Goal: Task Accomplishment & Management: Use online tool/utility

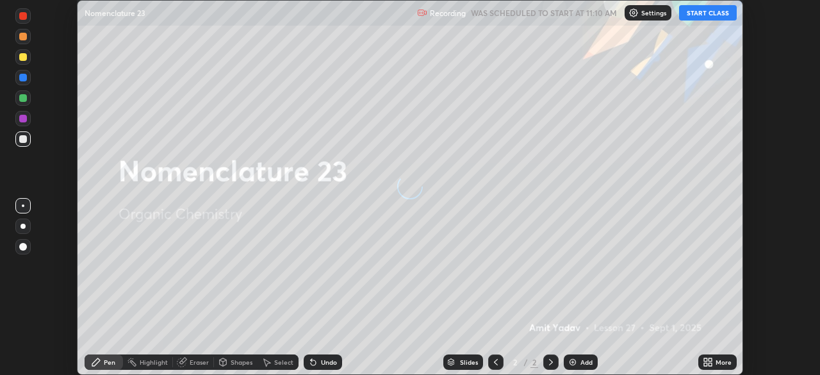
scroll to position [375, 820]
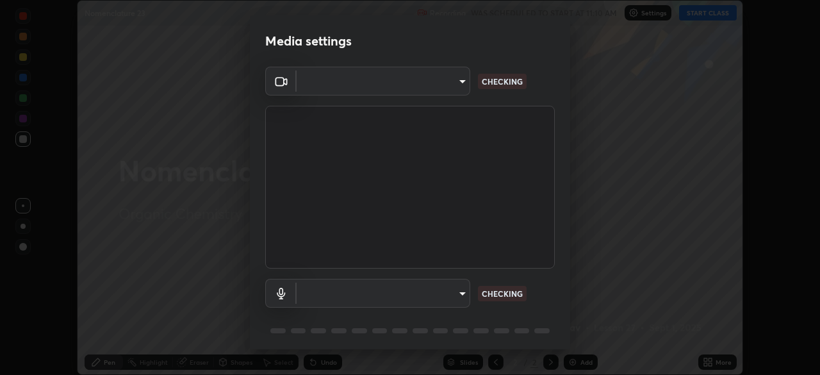
type input "7f81d19d587e59de528ffb8202ba29195b3824ec8ead1d6152cde4abb4ecbed0"
click at [460, 290] on body "Erase all Nomenclature 23 Recording WAS SCHEDULED TO START AT 11:10 AM Settings…" at bounding box center [410, 187] width 820 height 375
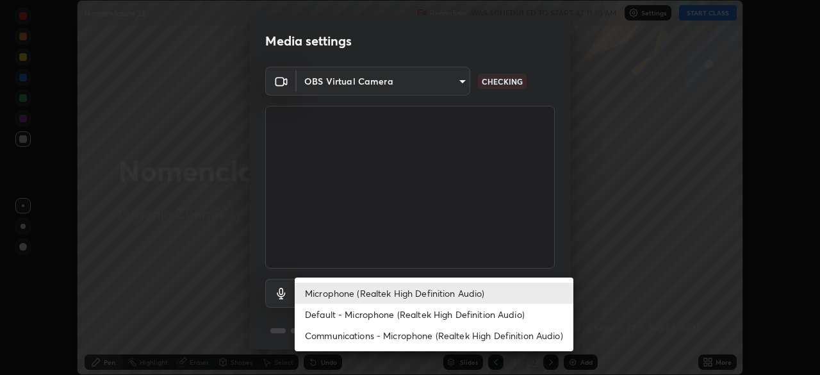
click at [415, 316] on li "Default - Microphone (Realtek High Definition Audio)" at bounding box center [434, 314] width 279 height 21
type input "default"
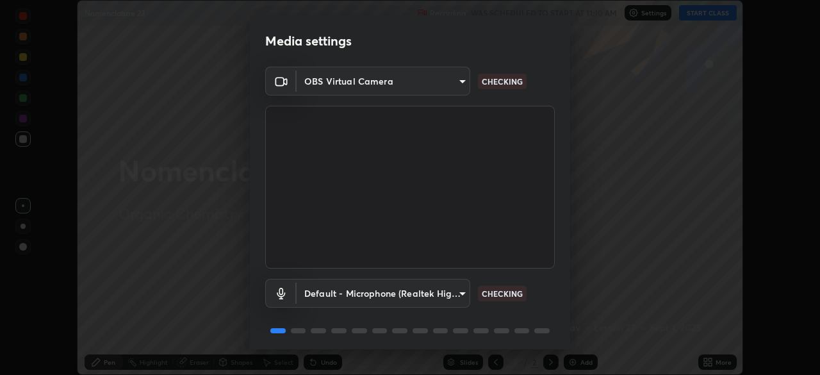
scroll to position [45, 0]
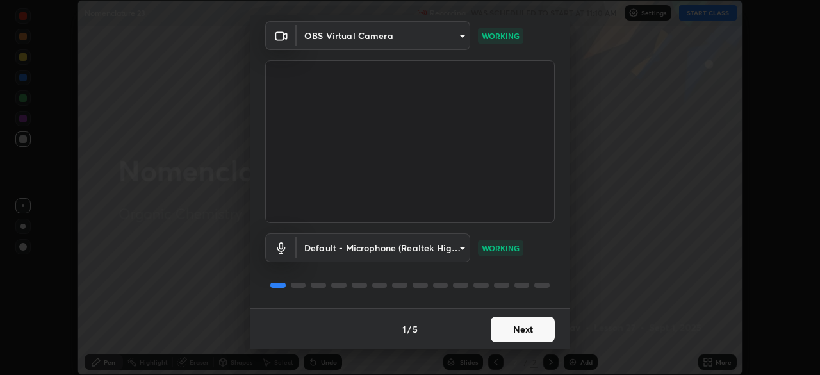
click at [521, 320] on button "Next" at bounding box center [523, 330] width 64 height 26
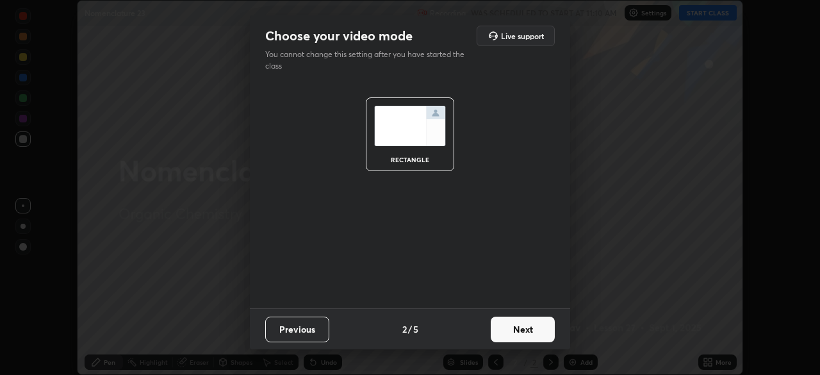
scroll to position [0, 0]
click at [531, 325] on button "Next" at bounding box center [523, 330] width 64 height 26
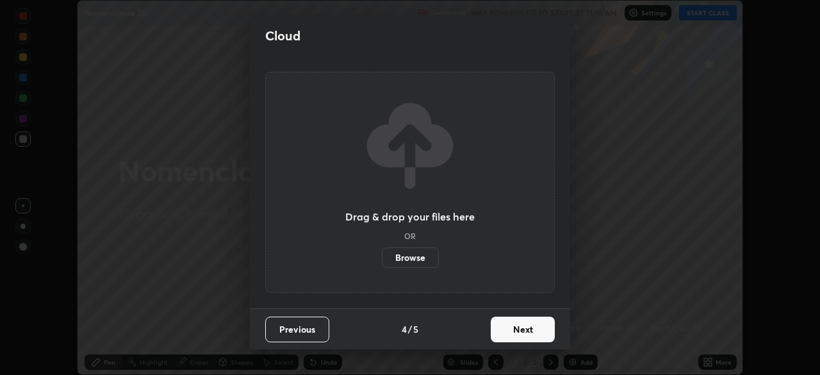
click at [532, 326] on button "Next" at bounding box center [523, 330] width 64 height 26
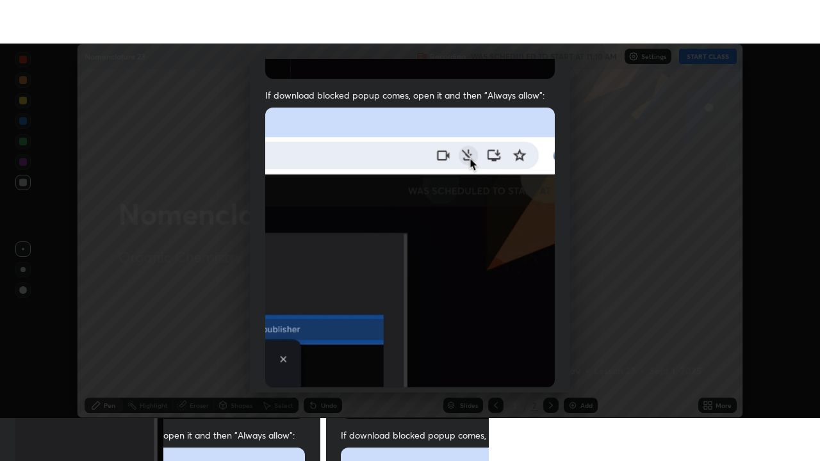
scroll to position [307, 0]
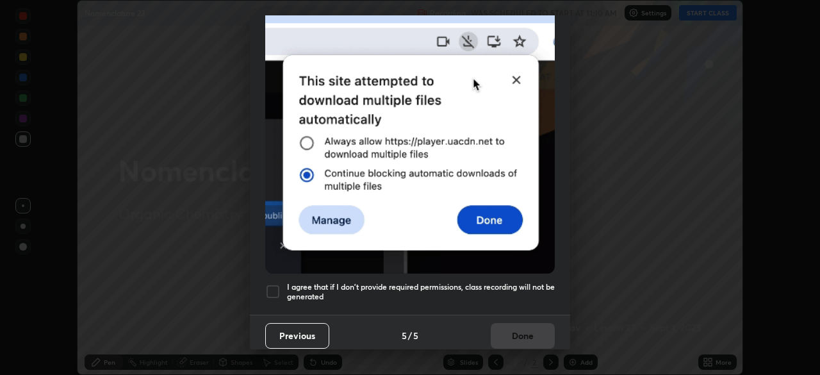
click at [274, 290] on div at bounding box center [272, 291] width 15 height 15
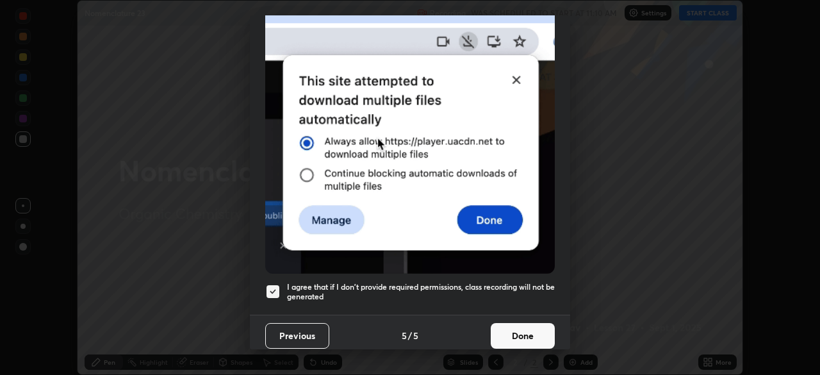
click at [509, 340] on button "Done" at bounding box center [523, 336] width 64 height 26
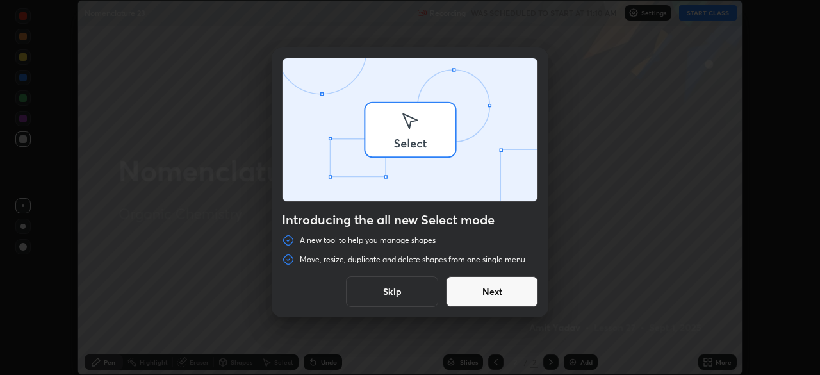
click at [702, 364] on div "Introducing the all new Select mode A new tool to help you manage shapes Move, …" at bounding box center [410, 187] width 820 height 375
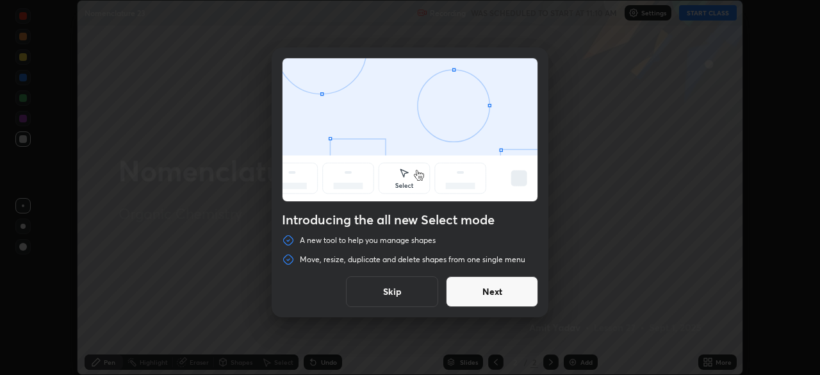
click at [404, 288] on button "Skip" at bounding box center [392, 291] width 92 height 31
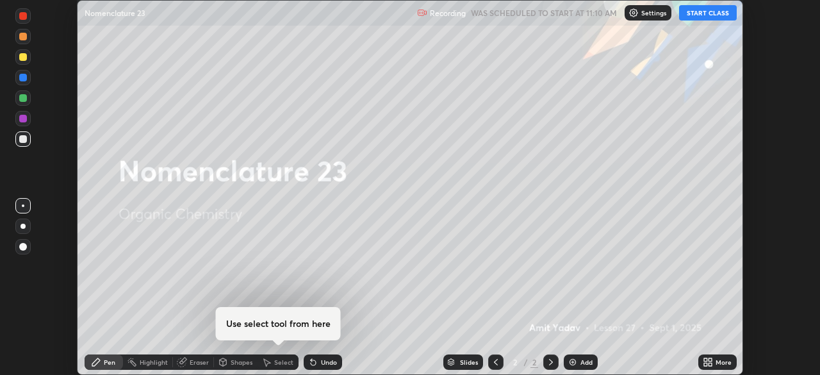
click at [706, 366] on icon at bounding box center [705, 364] width 3 height 3
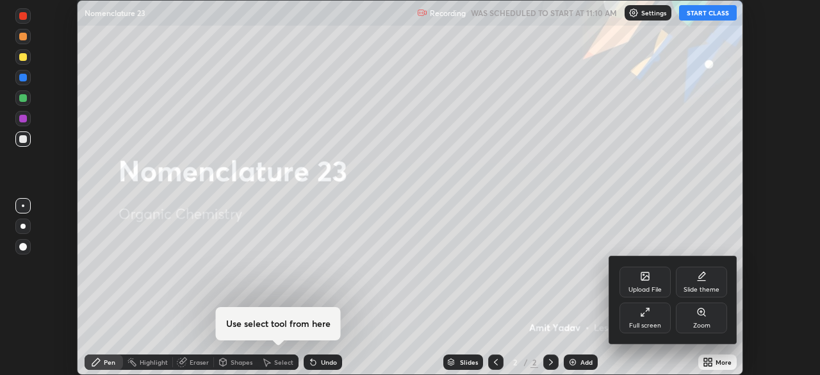
click at [643, 326] on div "Full screen" at bounding box center [645, 325] width 32 height 6
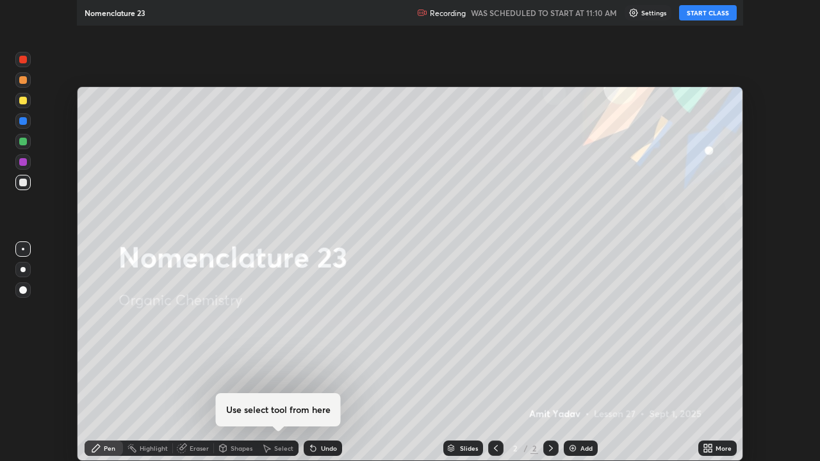
scroll to position [461, 820]
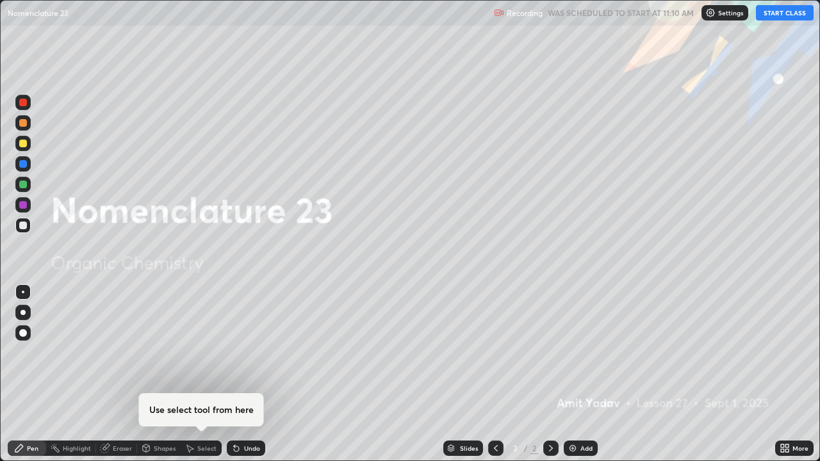
click at [783, 20] on button "START CLASS" at bounding box center [785, 12] width 58 height 15
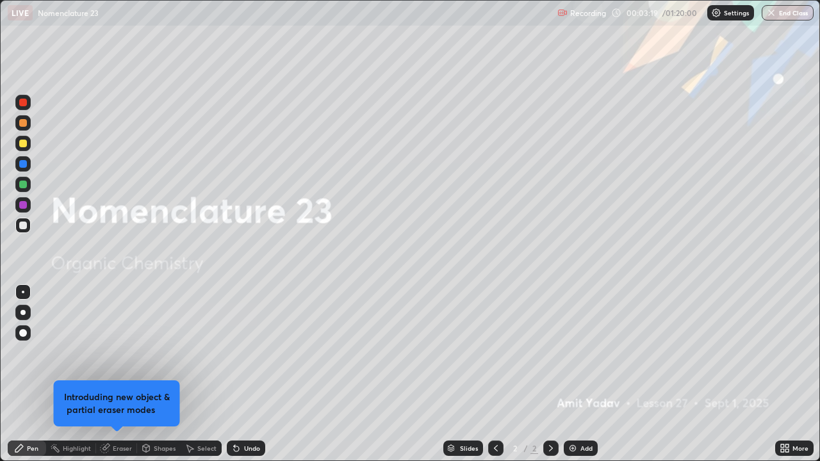
click at [586, 374] on div "Add" at bounding box center [587, 448] width 12 height 6
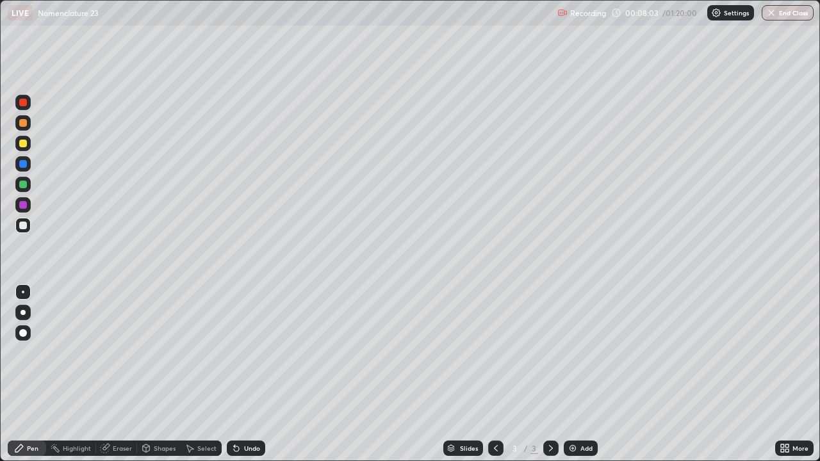
click at [244, 374] on div "Undo" at bounding box center [252, 448] width 16 height 6
click at [245, 374] on div "Undo" at bounding box center [252, 448] width 16 height 6
click at [244, 374] on div "Undo" at bounding box center [252, 448] width 16 height 6
click at [245, 374] on div "Undo" at bounding box center [252, 448] width 16 height 6
click at [244, 374] on div "Undo" at bounding box center [252, 448] width 16 height 6
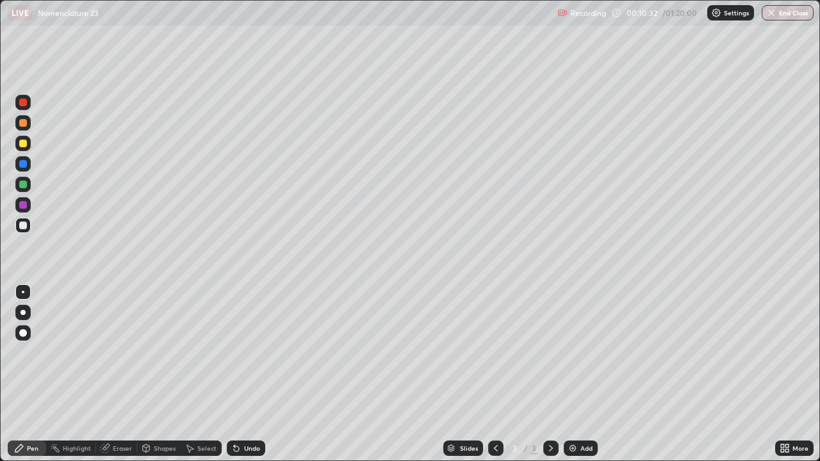
click at [245, 374] on div "Undo" at bounding box center [252, 448] width 16 height 6
click at [244, 374] on div "Undo" at bounding box center [252, 448] width 16 height 6
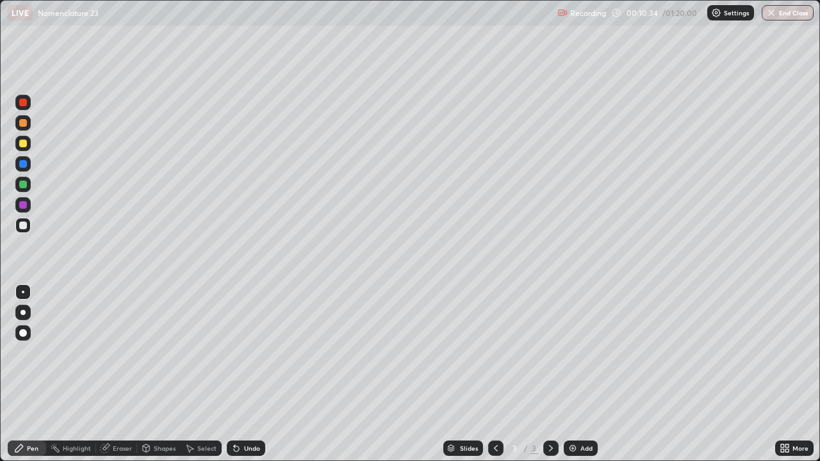
click at [244, 374] on div "Undo" at bounding box center [252, 448] width 16 height 6
click at [241, 374] on div "Undo" at bounding box center [246, 448] width 38 height 15
click at [238, 374] on icon at bounding box center [236, 448] width 10 height 10
click at [236, 374] on icon at bounding box center [236, 449] width 5 height 5
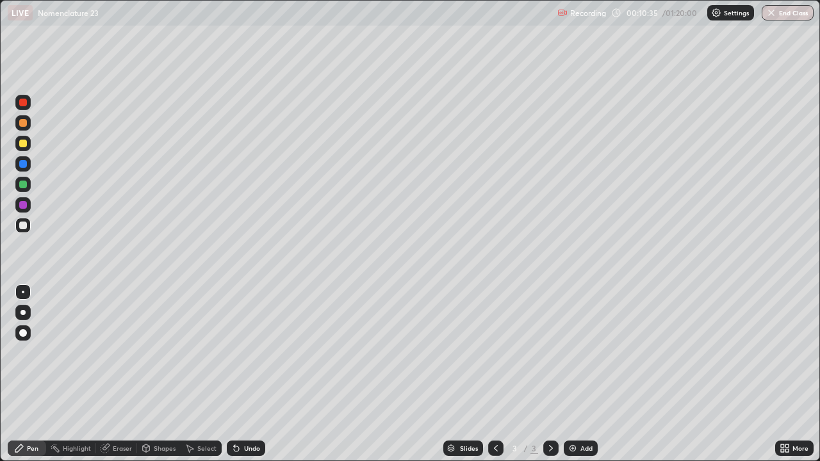
click at [236, 374] on icon at bounding box center [236, 448] width 10 height 10
click at [241, 374] on div "Undo" at bounding box center [246, 448] width 38 height 15
click at [245, 374] on div "Undo" at bounding box center [246, 448] width 38 height 15
click at [249, 374] on div "Undo" at bounding box center [252, 448] width 16 height 6
click at [240, 374] on div "Undo" at bounding box center [246, 448] width 38 height 15
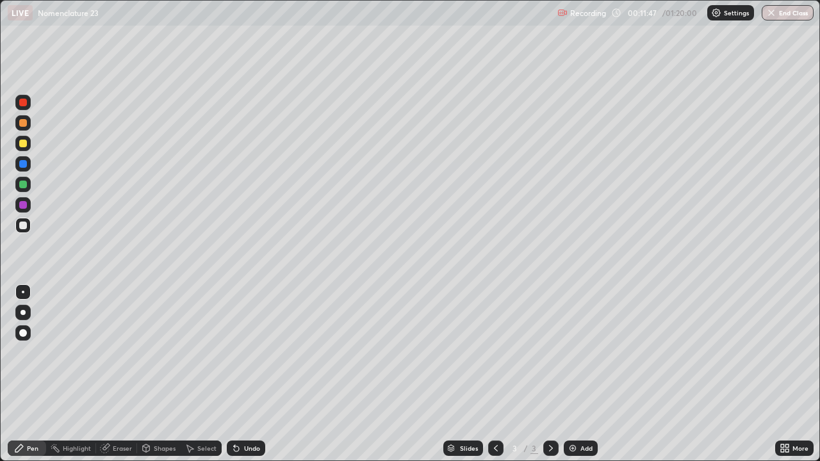
click at [241, 374] on div "Undo" at bounding box center [246, 448] width 38 height 15
click at [240, 374] on div "Undo" at bounding box center [246, 448] width 38 height 15
click at [237, 374] on icon at bounding box center [236, 449] width 5 height 5
click at [236, 374] on icon at bounding box center [236, 449] width 5 height 5
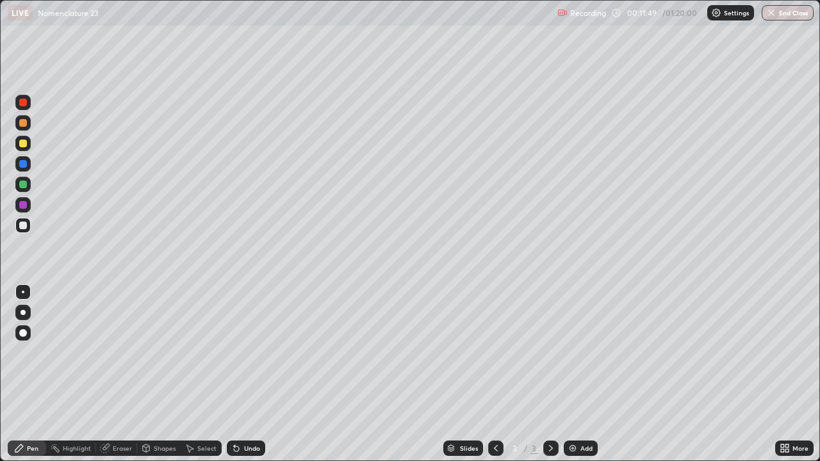
click at [233, 374] on div "Undo" at bounding box center [246, 448] width 38 height 15
click at [244, 374] on div "Undo" at bounding box center [244, 449] width 44 height 26
click at [247, 374] on div "Undo" at bounding box center [252, 448] width 16 height 6
click at [568, 374] on img at bounding box center [573, 448] width 10 height 10
click at [23, 145] on div at bounding box center [23, 144] width 8 height 8
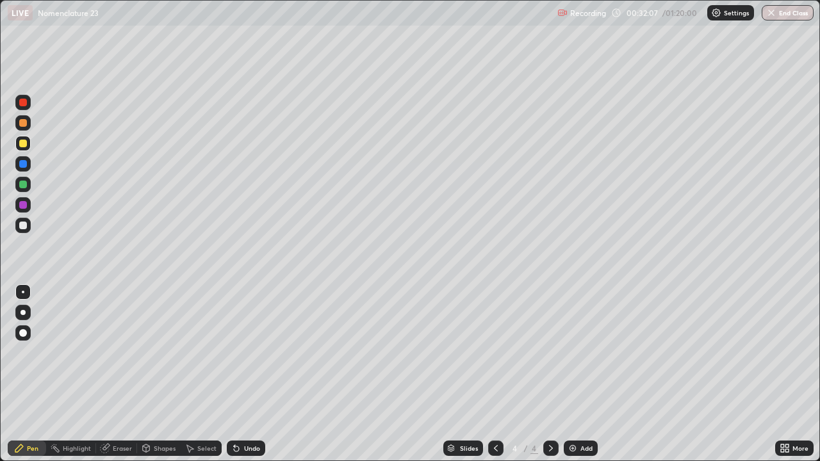
click at [23, 233] on div at bounding box center [22, 225] width 15 height 21
click at [26, 149] on div at bounding box center [22, 143] width 15 height 15
click at [25, 228] on div at bounding box center [23, 226] width 8 height 8
click at [244, 374] on div "Undo" at bounding box center [252, 448] width 16 height 6
click at [245, 374] on div "Undo" at bounding box center [252, 448] width 16 height 6
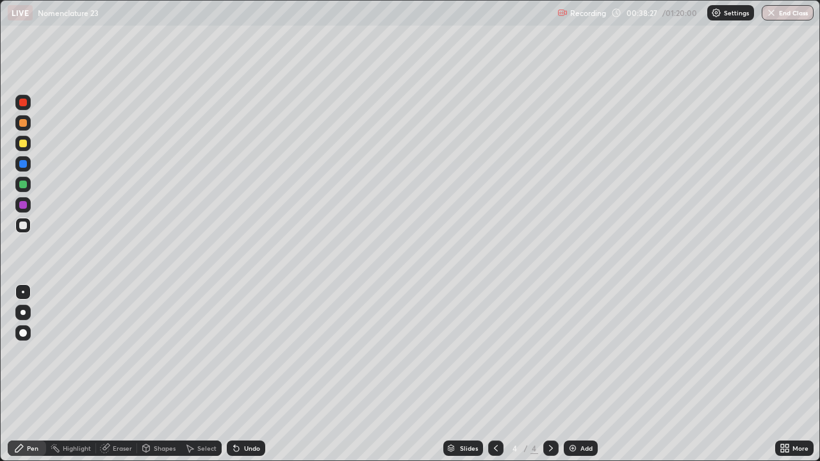
click at [245, 374] on div "Undo" at bounding box center [252, 448] width 16 height 6
click at [247, 374] on div "Undo" at bounding box center [252, 448] width 16 height 6
click at [246, 374] on div "Undo" at bounding box center [252, 448] width 16 height 6
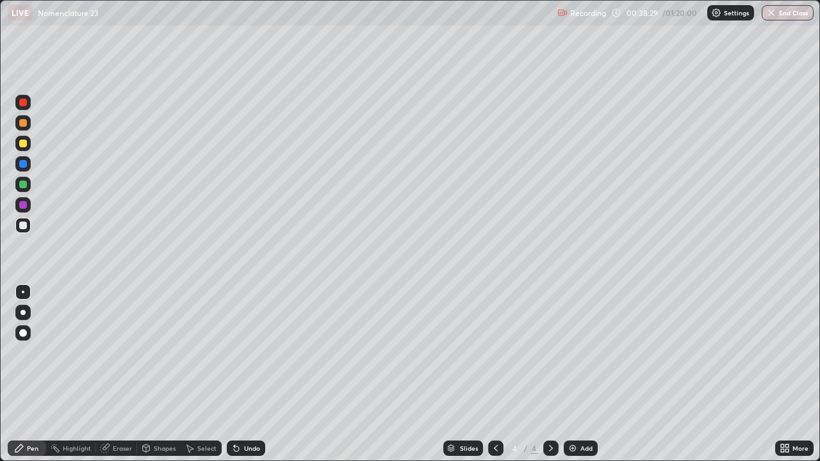
click at [241, 374] on div "Undo" at bounding box center [246, 448] width 38 height 15
click at [244, 374] on div "Undo" at bounding box center [252, 448] width 16 height 6
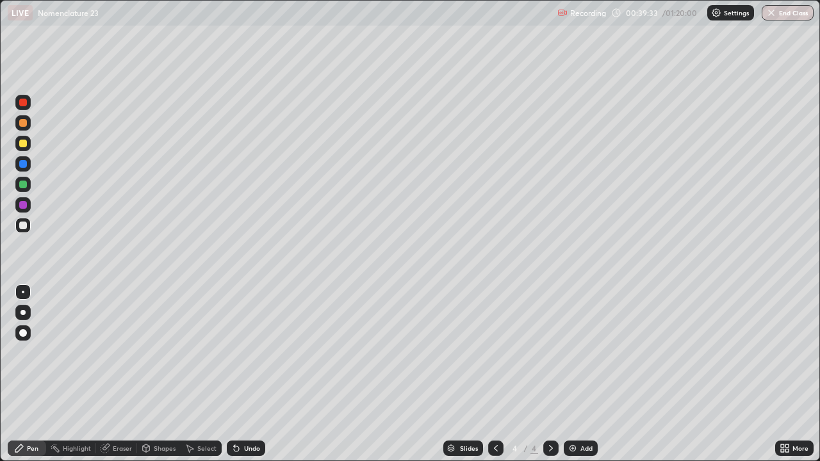
click at [242, 374] on div "Undo" at bounding box center [246, 448] width 38 height 15
click at [240, 374] on div "Undo" at bounding box center [246, 448] width 38 height 15
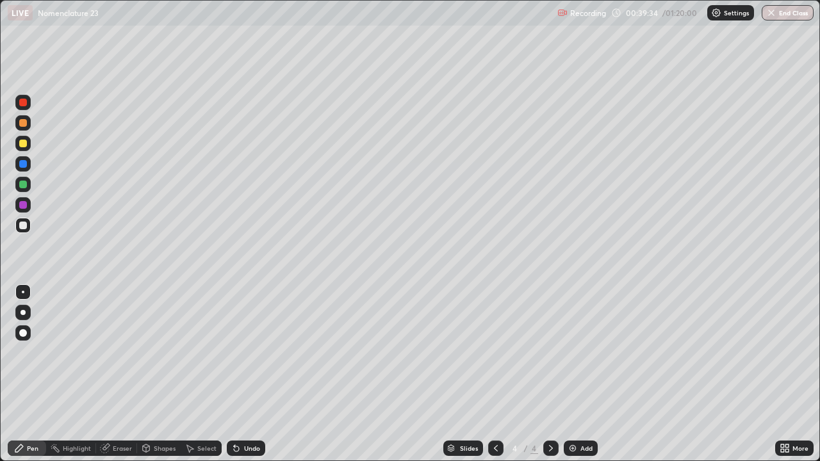
click at [242, 374] on div "Undo" at bounding box center [246, 448] width 38 height 15
click at [241, 374] on div "Undo" at bounding box center [246, 448] width 38 height 15
click at [245, 374] on div "Undo" at bounding box center [252, 448] width 16 height 6
click at [249, 374] on div "Undo" at bounding box center [252, 448] width 16 height 6
click at [24, 144] on div at bounding box center [23, 144] width 8 height 8
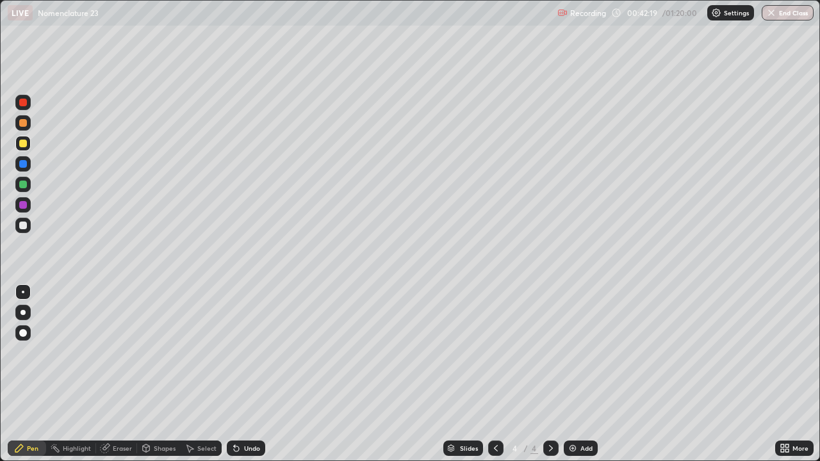
click at [249, 374] on div "Undo" at bounding box center [252, 448] width 16 height 6
click at [248, 374] on div "Undo" at bounding box center [252, 448] width 16 height 6
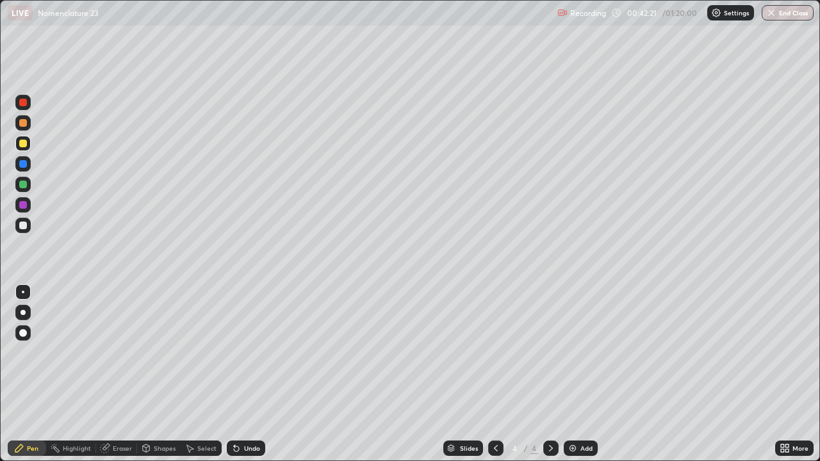
click at [249, 374] on div "Undo" at bounding box center [252, 448] width 16 height 6
click at [22, 128] on div at bounding box center [22, 122] width 15 height 15
click at [584, 374] on div "Add" at bounding box center [587, 448] width 12 height 6
click at [22, 226] on div at bounding box center [23, 226] width 8 height 8
click at [252, 374] on div "Undo" at bounding box center [252, 448] width 16 height 6
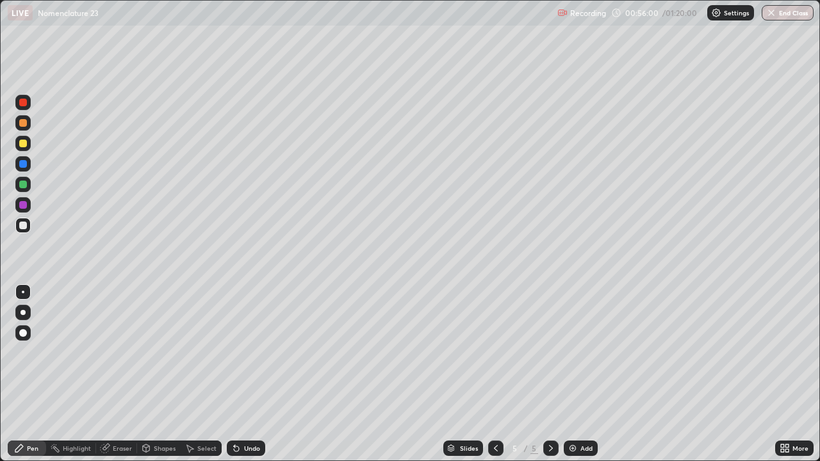
click at [210, 374] on div "Select" at bounding box center [201, 449] width 41 height 26
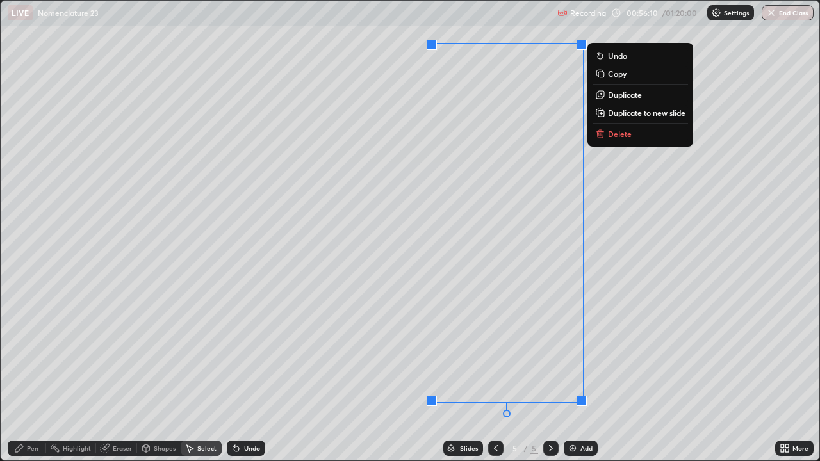
click at [35, 374] on div "Pen" at bounding box center [27, 448] width 38 height 15
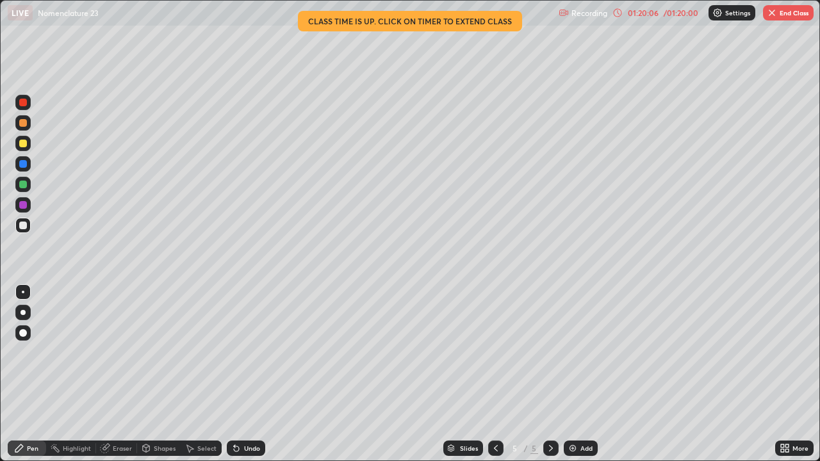
click at [790, 12] on button "End Class" at bounding box center [788, 12] width 51 height 15
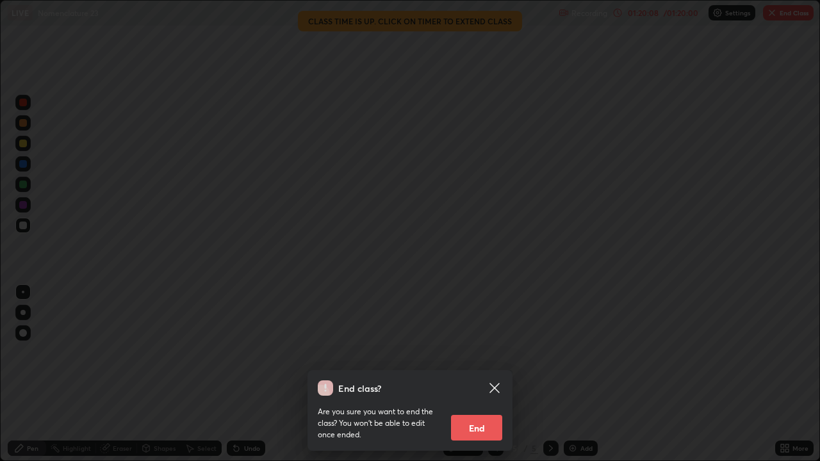
click at [452, 374] on button "End" at bounding box center [476, 428] width 51 height 26
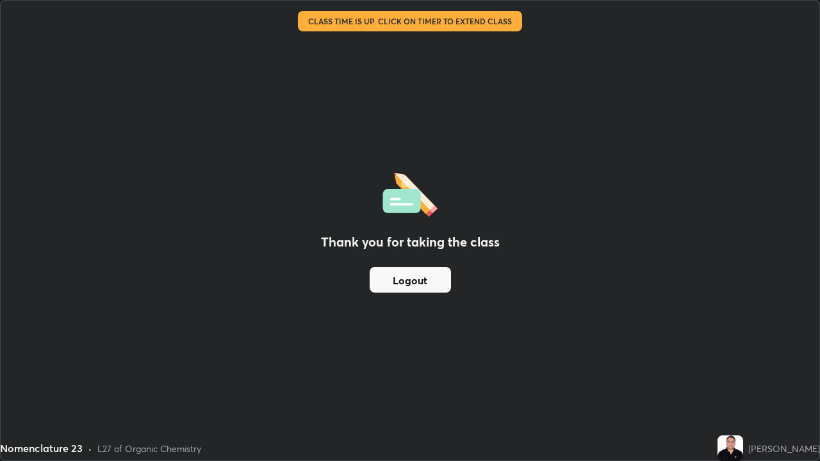
click at [470, 374] on div "Thank you for taking the class Logout" at bounding box center [410, 231] width 819 height 460
click at [412, 284] on button "Logout" at bounding box center [410, 280] width 81 height 26
